Goal: Task Accomplishment & Management: Manage account settings

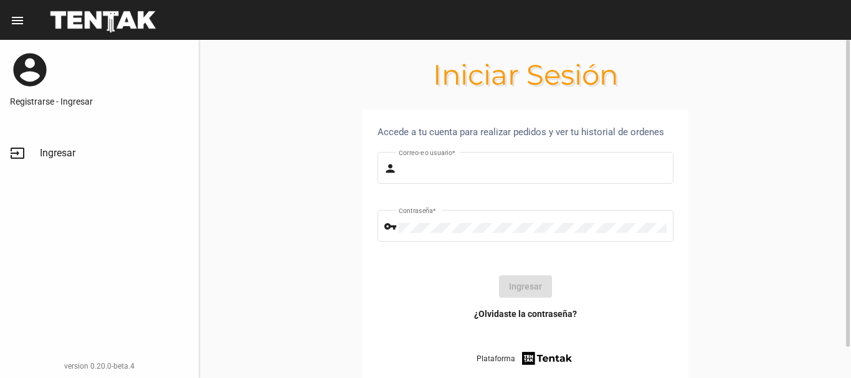
type input "diego1975"
click at [533, 289] on button "Ingresar" at bounding box center [525, 286] width 53 height 22
click at [511, 288] on div at bounding box center [525, 286] width 276 height 22
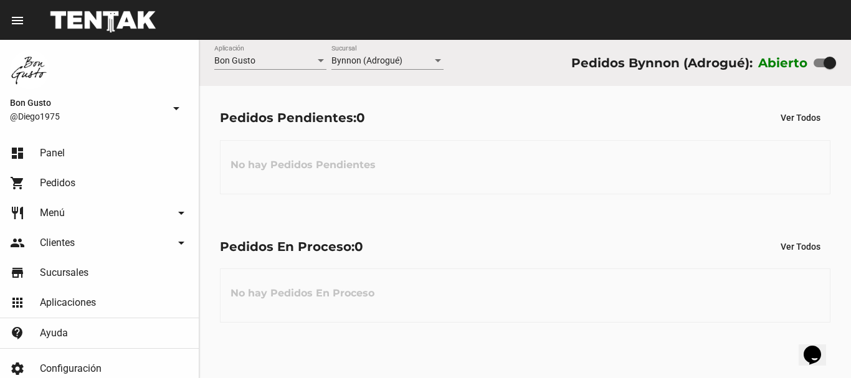
click at [820, 64] on div at bounding box center [824, 63] width 22 height 9
click at [820, 67] on input "checkbox" at bounding box center [819, 67] width 1 height 1
checkbox input "false"
